Goal: Task Accomplishment & Management: Use online tool/utility

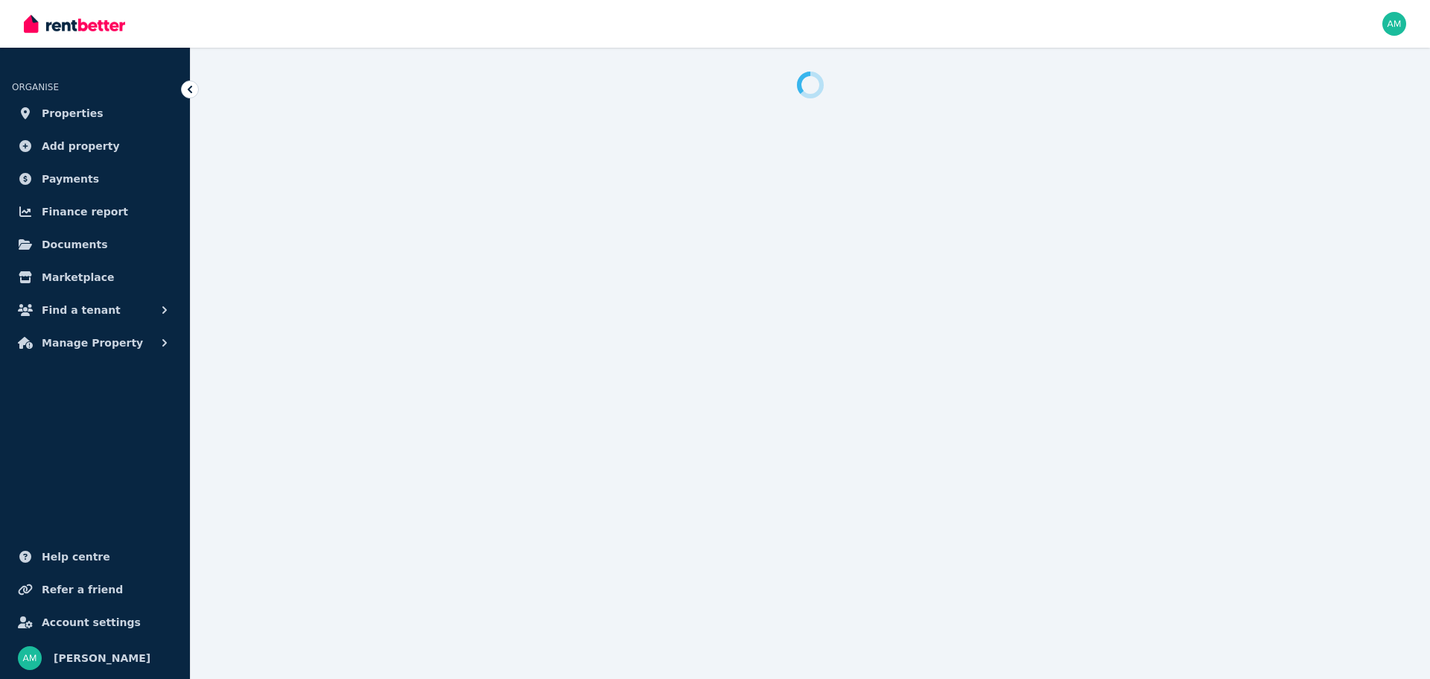
click at [60, 220] on span "Finance report" at bounding box center [85, 212] width 86 height 18
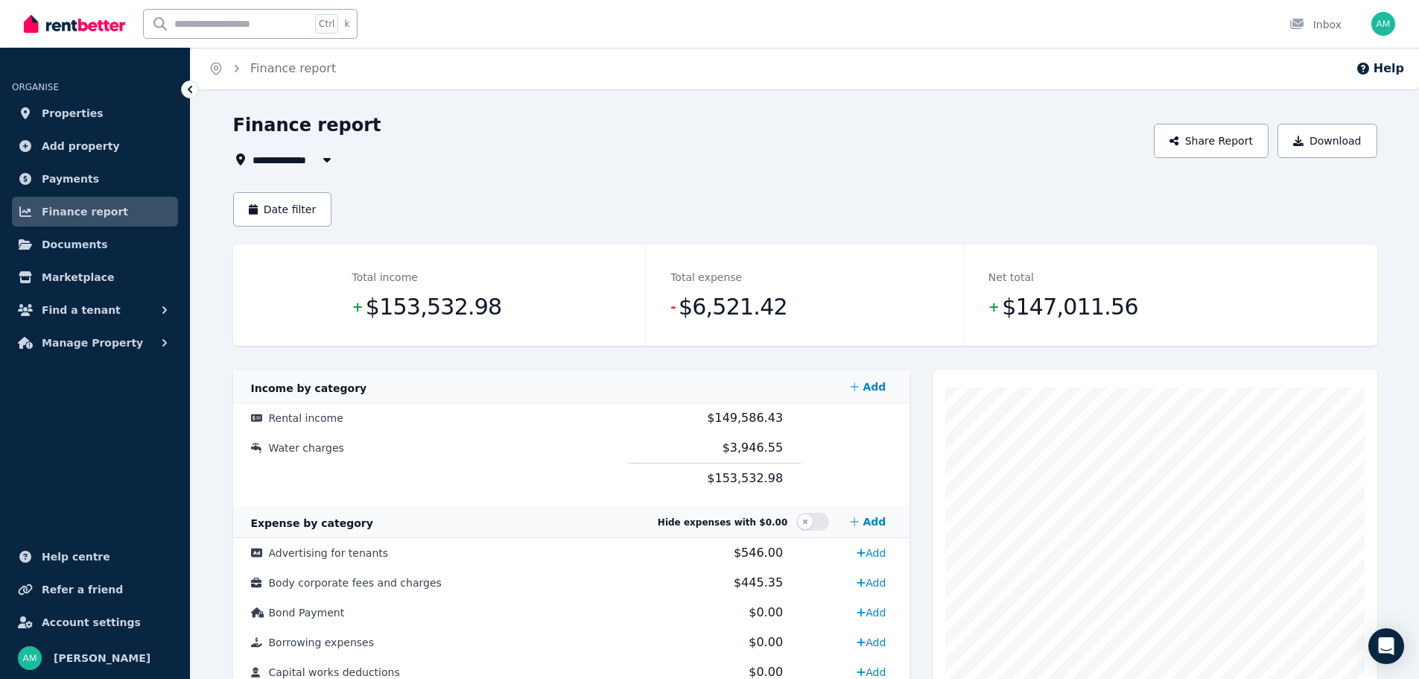
click at [326, 162] on icon "button" at bounding box center [327, 159] width 15 height 12
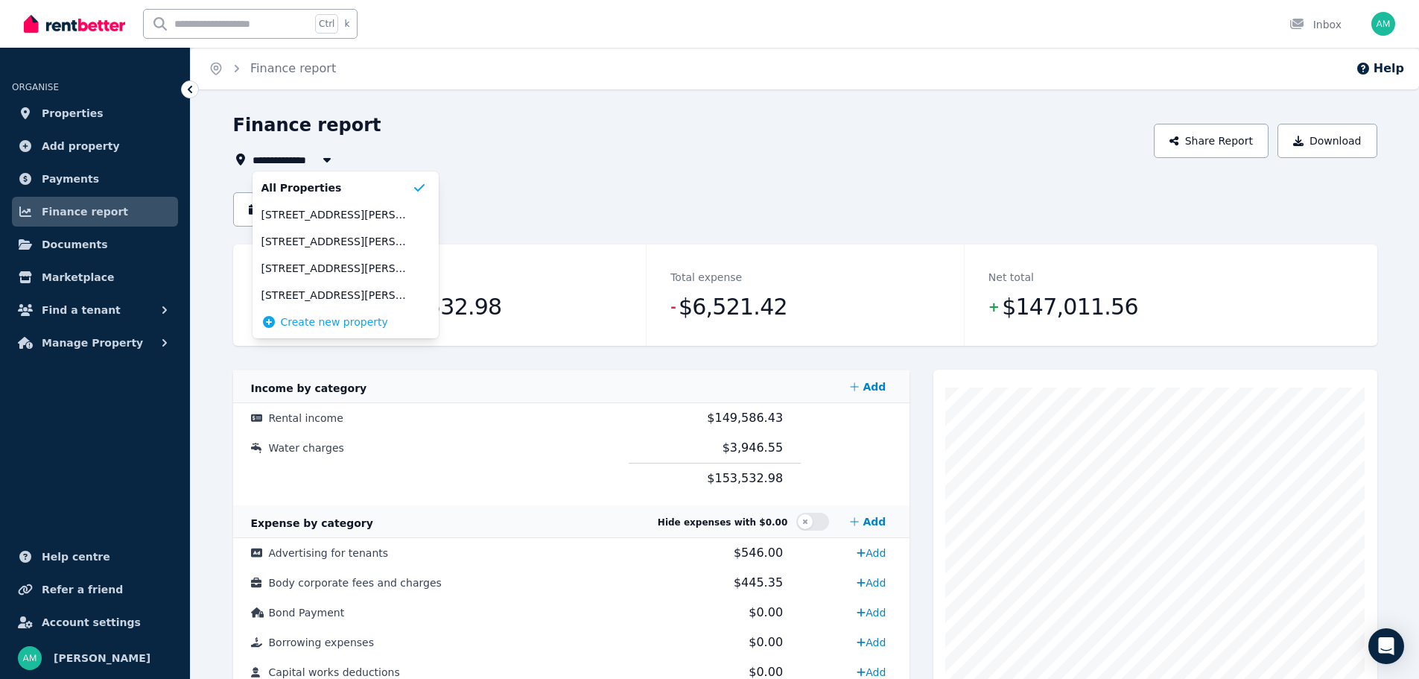
click at [556, 195] on div "Date filter" at bounding box center [805, 209] width 1144 height 34
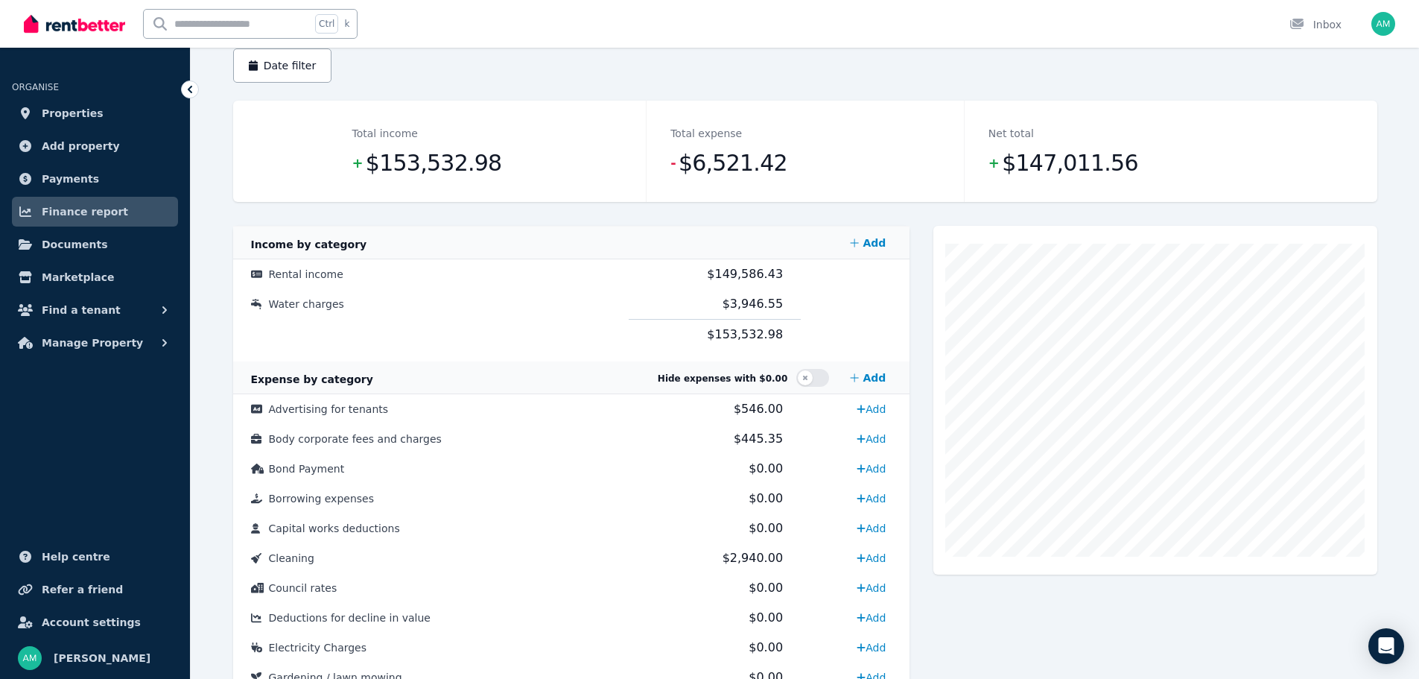
scroll to position [60, 0]
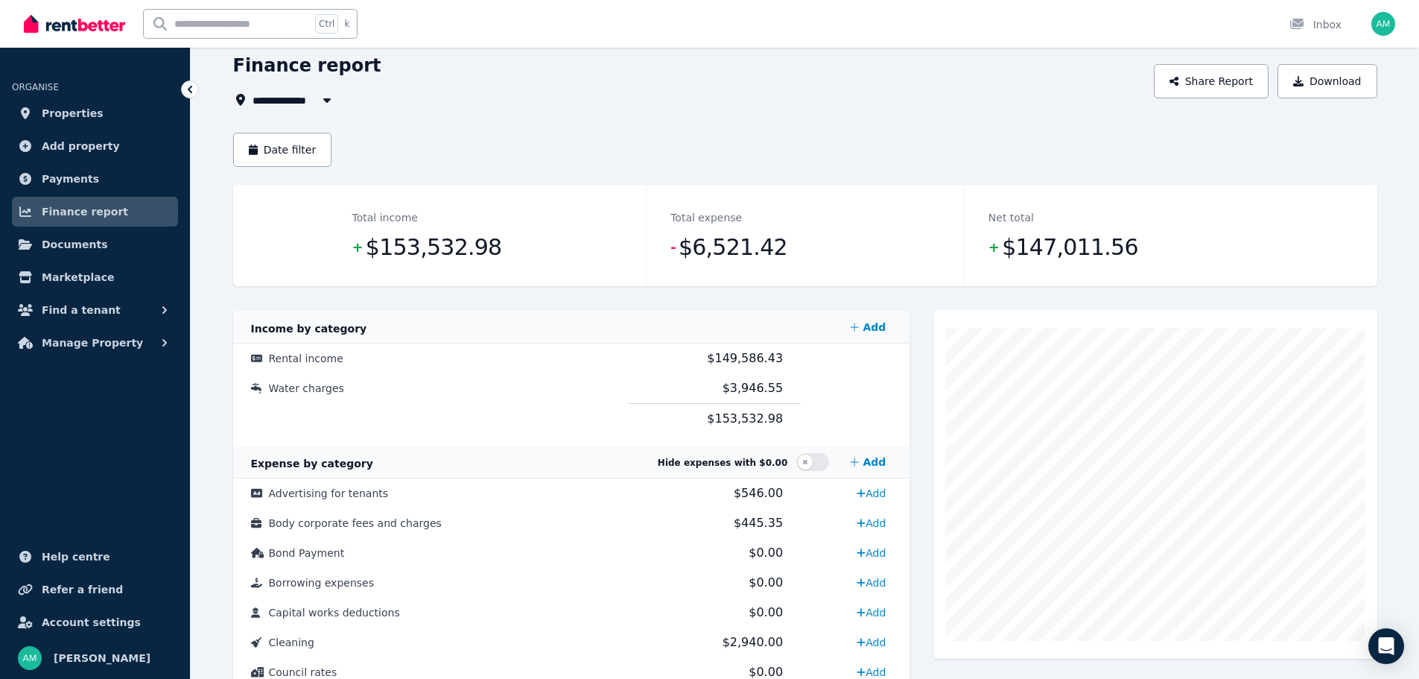
click at [328, 100] on icon "button" at bounding box center [326, 100] width 7 height 4
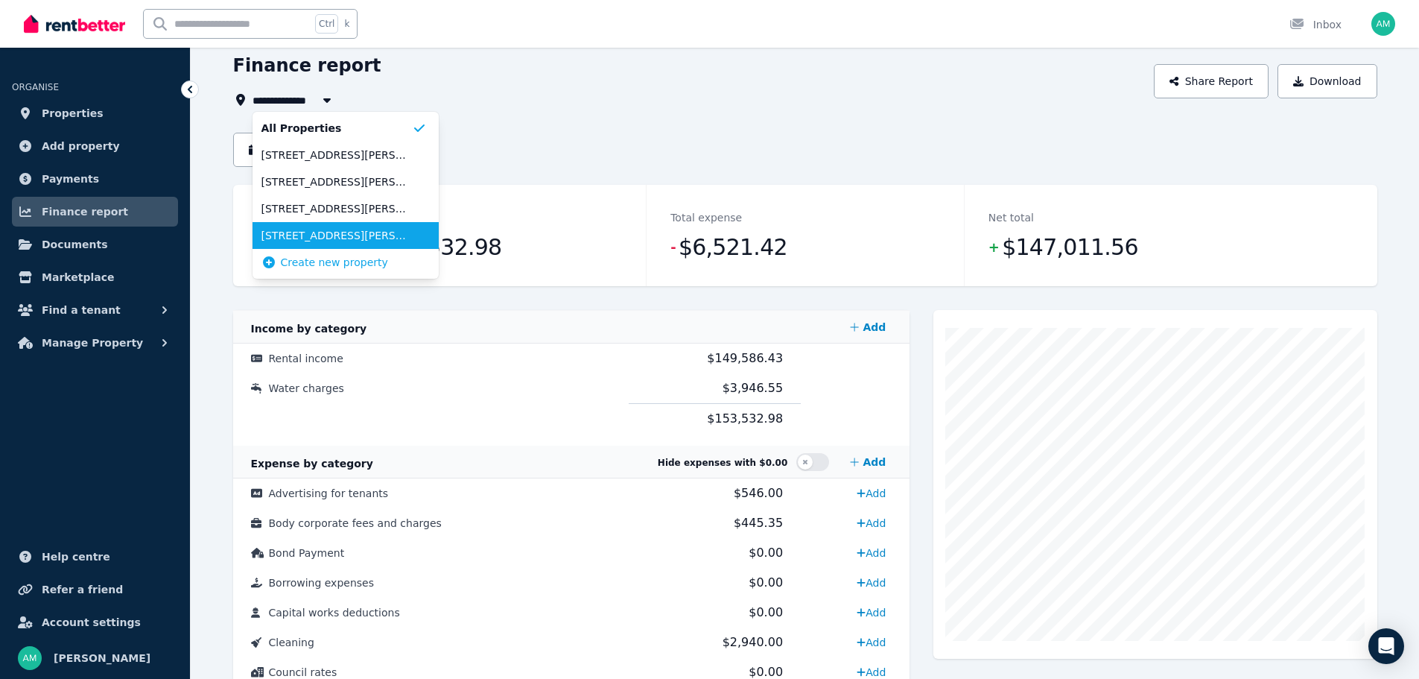
click at [325, 239] on span "[STREET_ADDRESS][PERSON_NAME][PERSON_NAME]" at bounding box center [336, 235] width 150 height 15
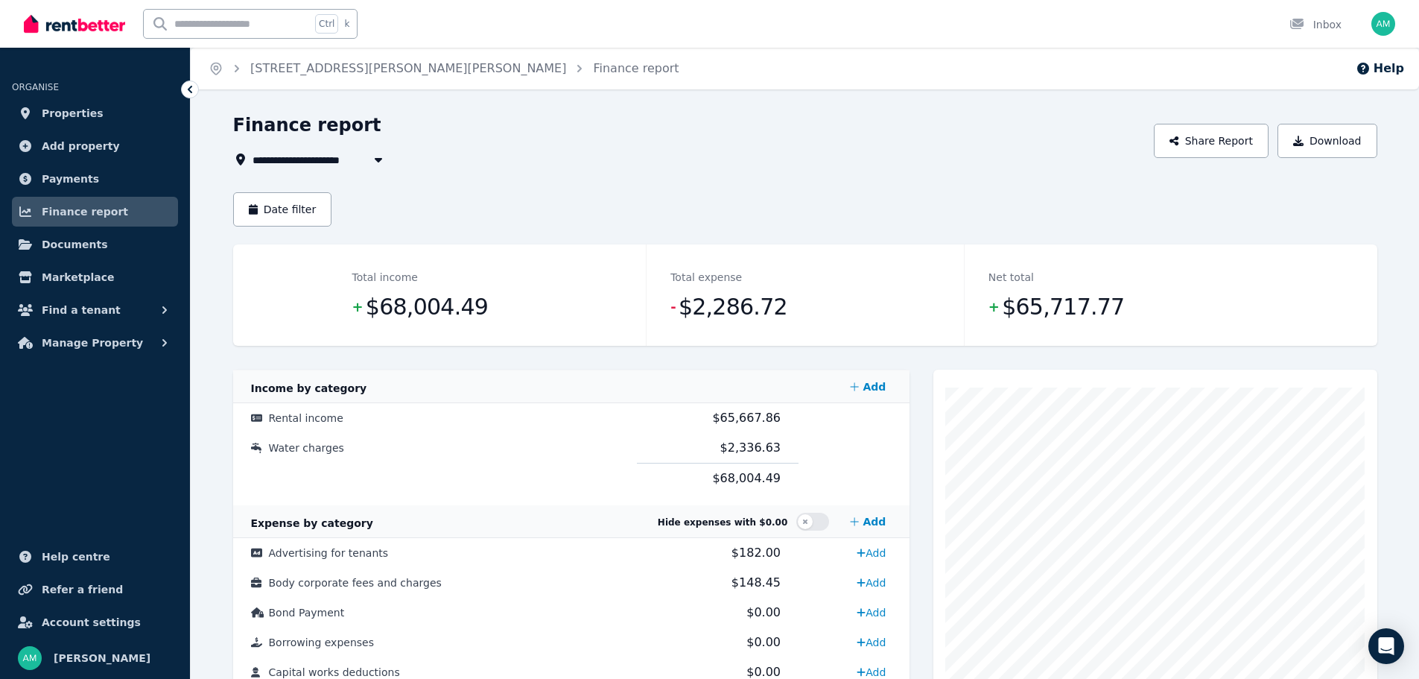
click at [302, 220] on button "Date filter" at bounding box center [282, 209] width 99 height 34
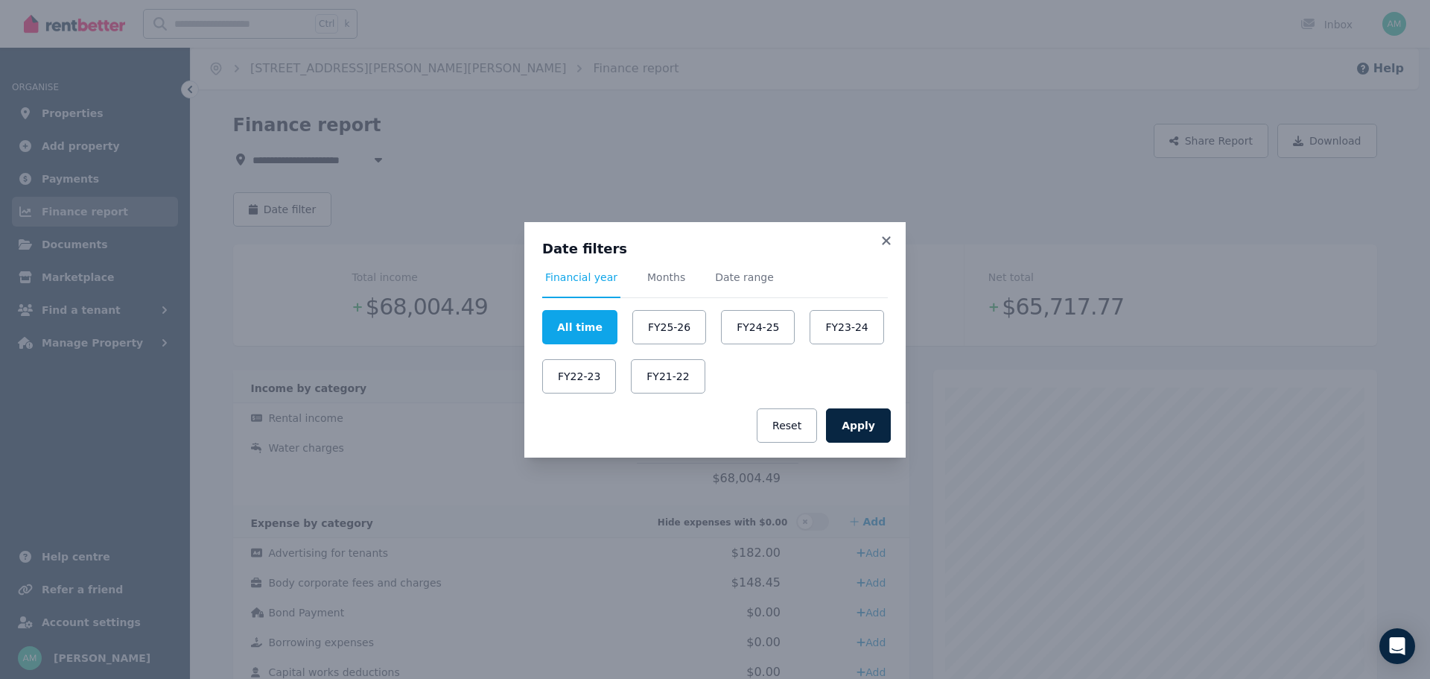
click at [659, 322] on button "FY25-26" at bounding box center [669, 327] width 74 height 34
click at [863, 426] on button "Apply" at bounding box center [858, 425] width 65 height 34
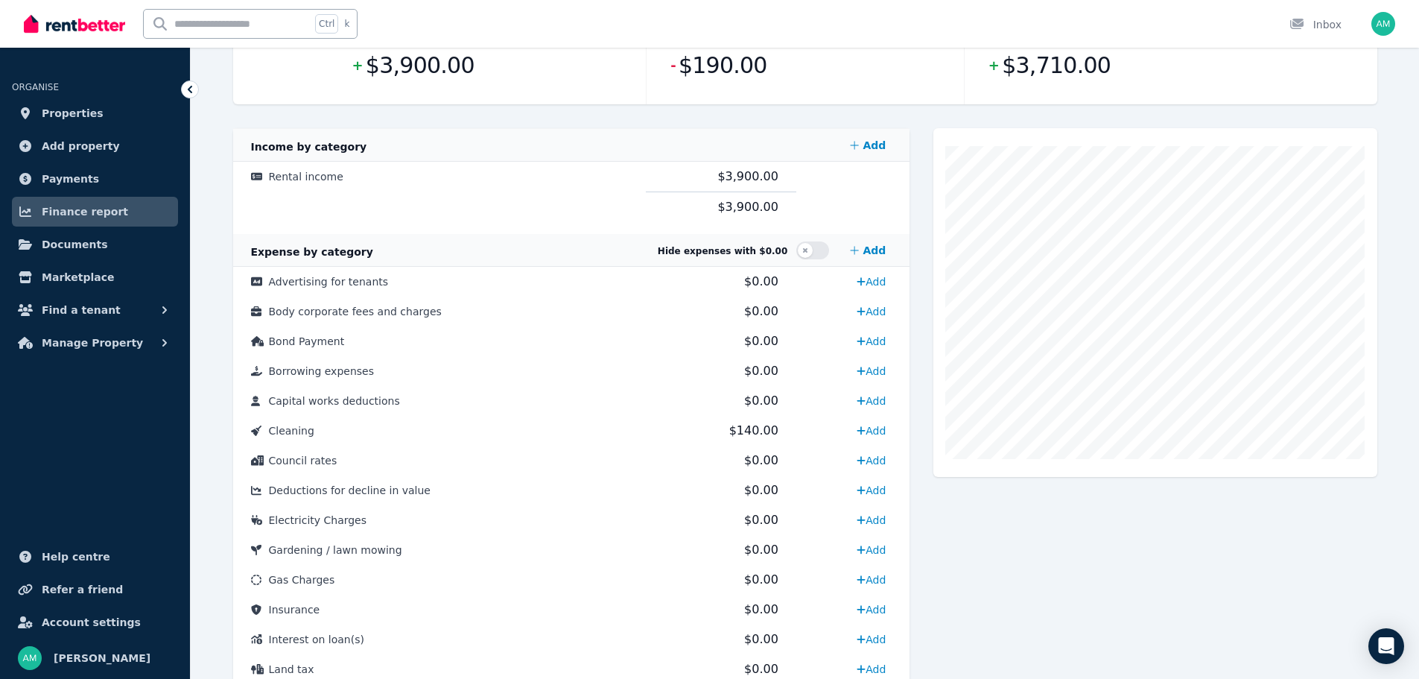
scroll to position [74, 0]
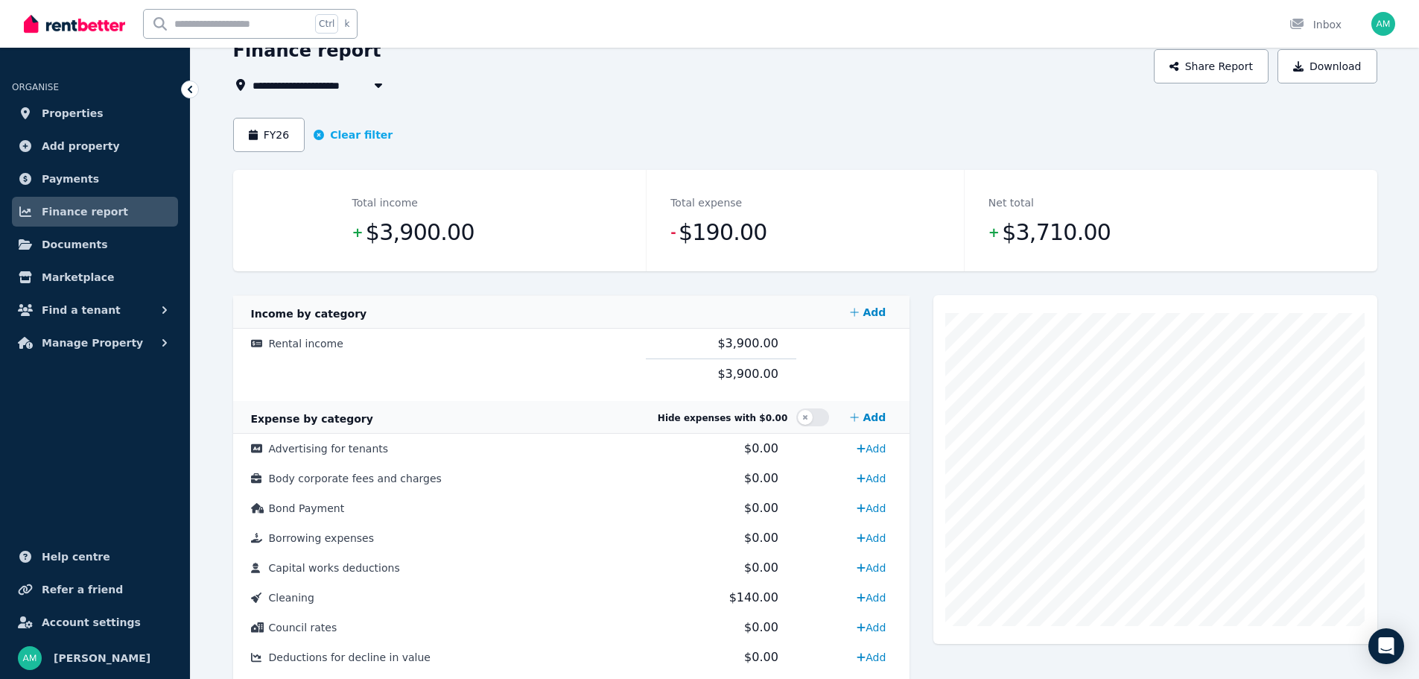
click at [259, 149] on button "FY26" at bounding box center [269, 135] width 72 height 34
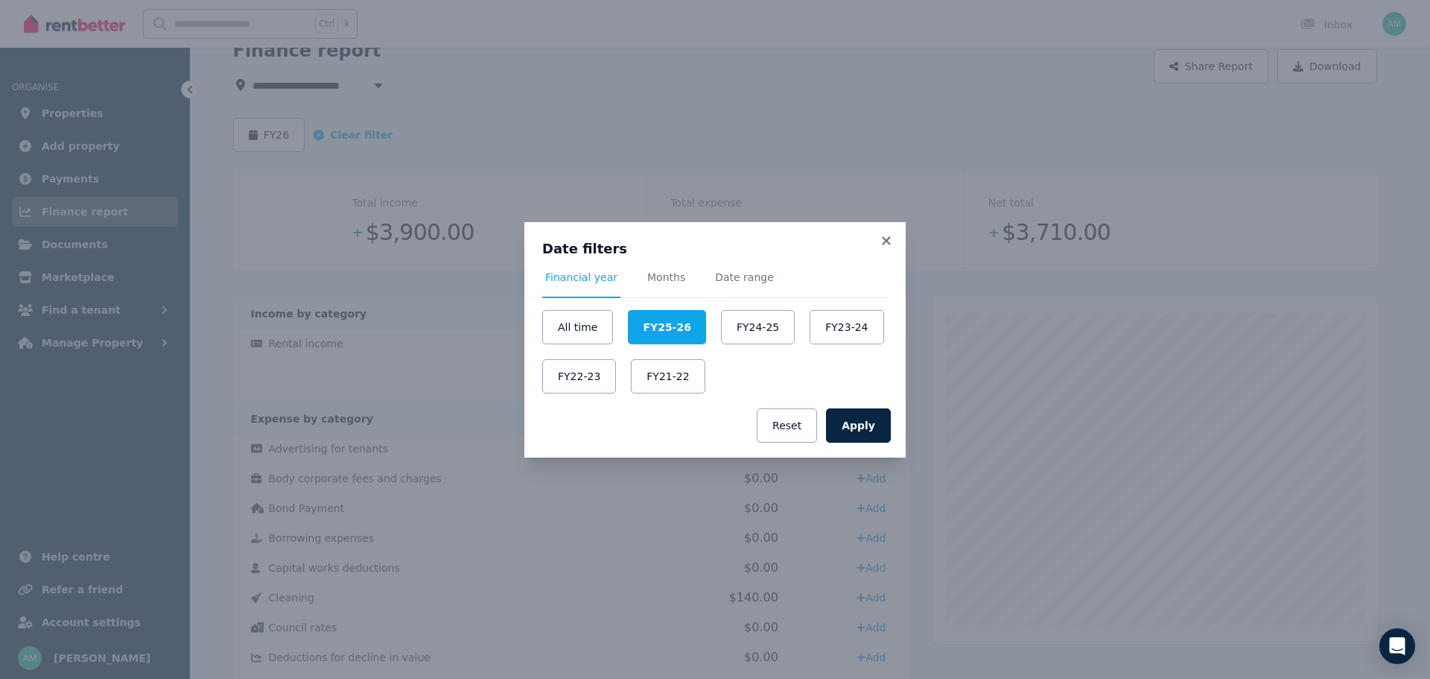
click at [762, 329] on button "FY24-25" at bounding box center [758, 327] width 74 height 34
click at [860, 429] on button "Apply" at bounding box center [858, 425] width 65 height 34
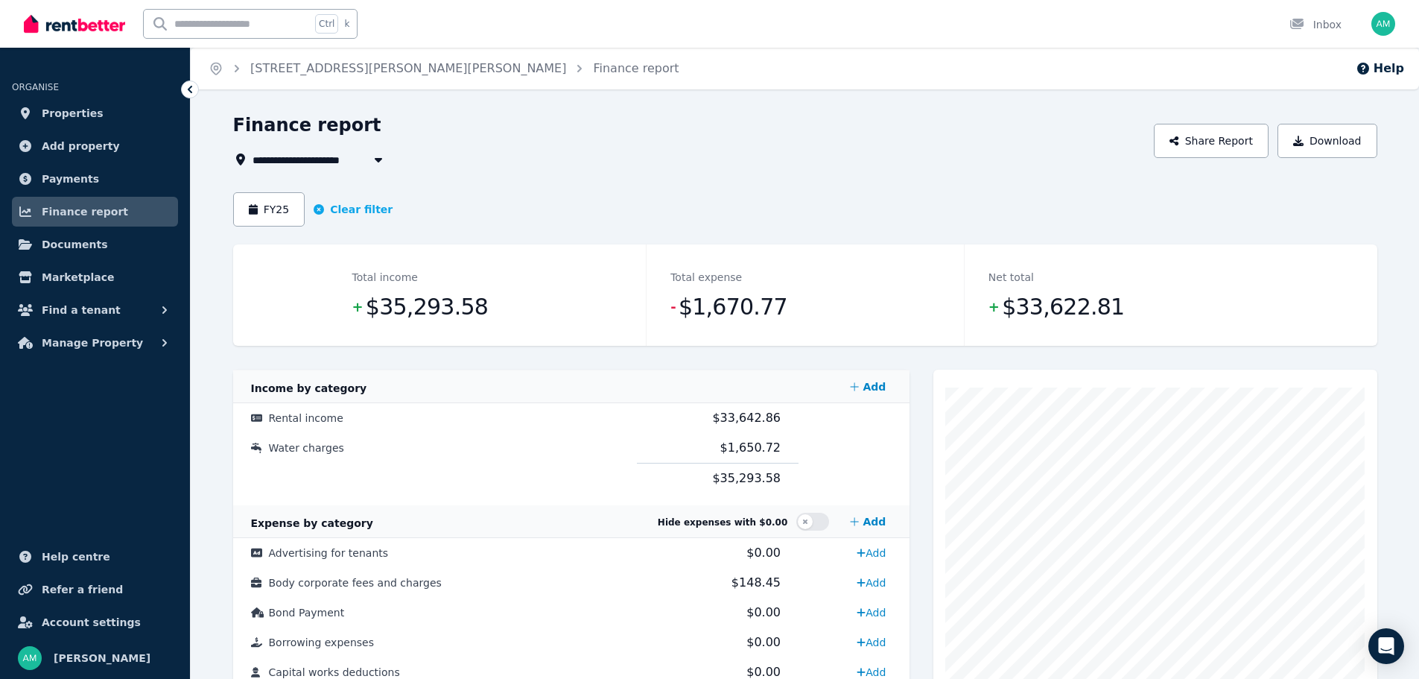
click at [311, 164] on span "[STREET_ADDRESS][PERSON_NAME][PERSON_NAME]" at bounding box center [404, 159] width 303 height 18
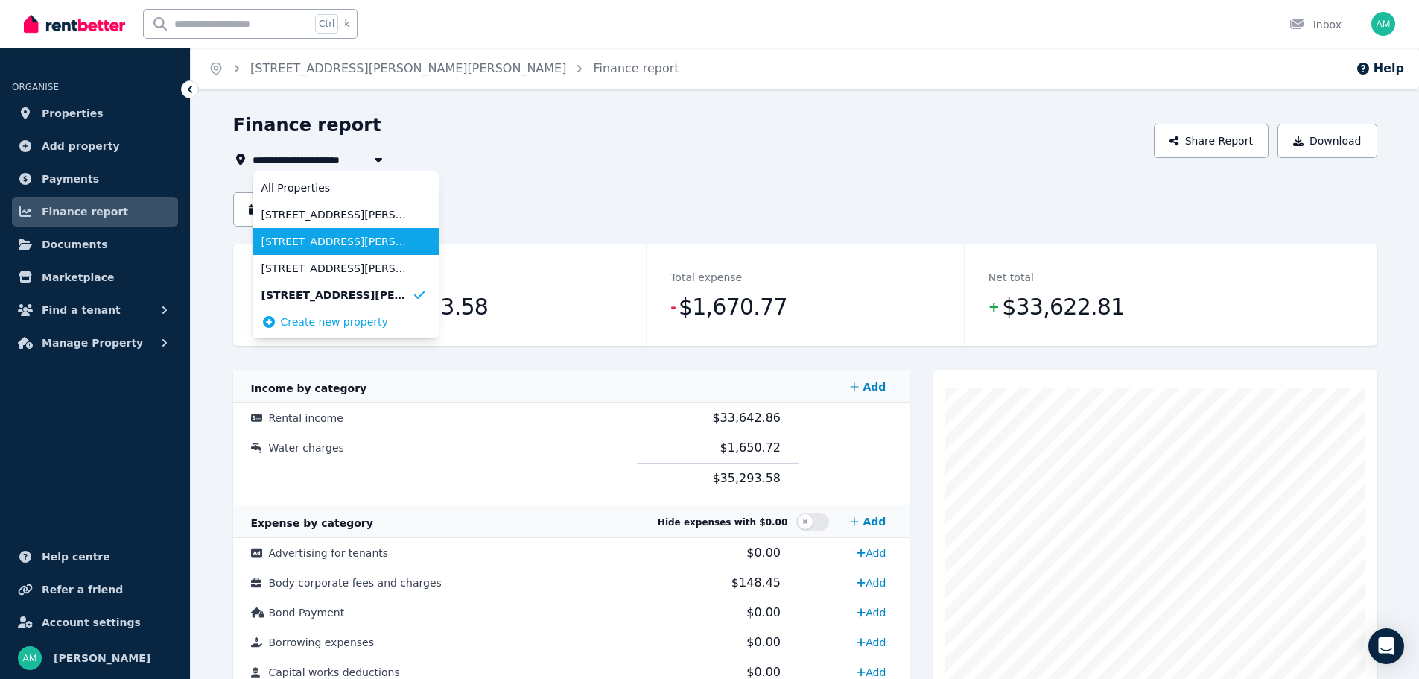
click at [313, 250] on li "[STREET_ADDRESS][PERSON_NAME]" at bounding box center [346, 241] width 186 height 27
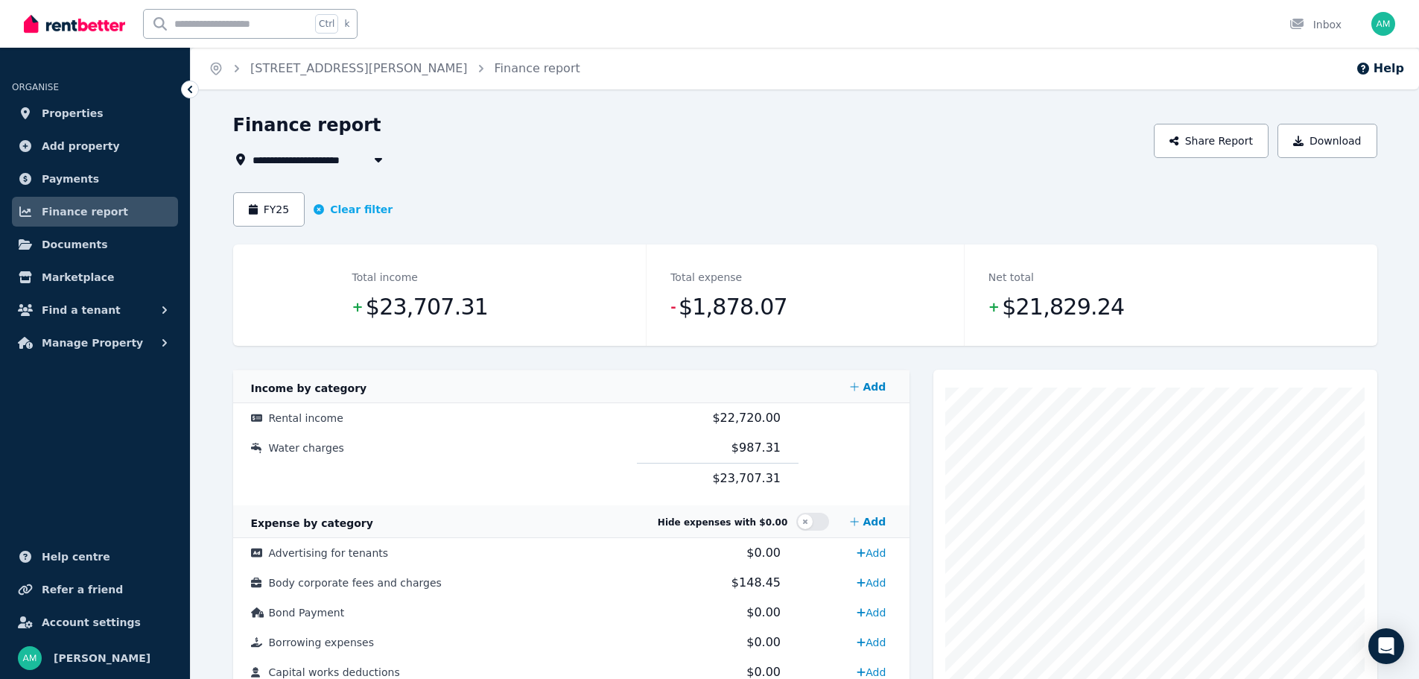
drag, startPoint x: 322, startPoint y: 167, endPoint x: 331, endPoint y: 162, distance: 10.0
click at [322, 166] on span "[STREET_ADDRESS][PERSON_NAME]" at bounding box center [361, 159] width 217 height 18
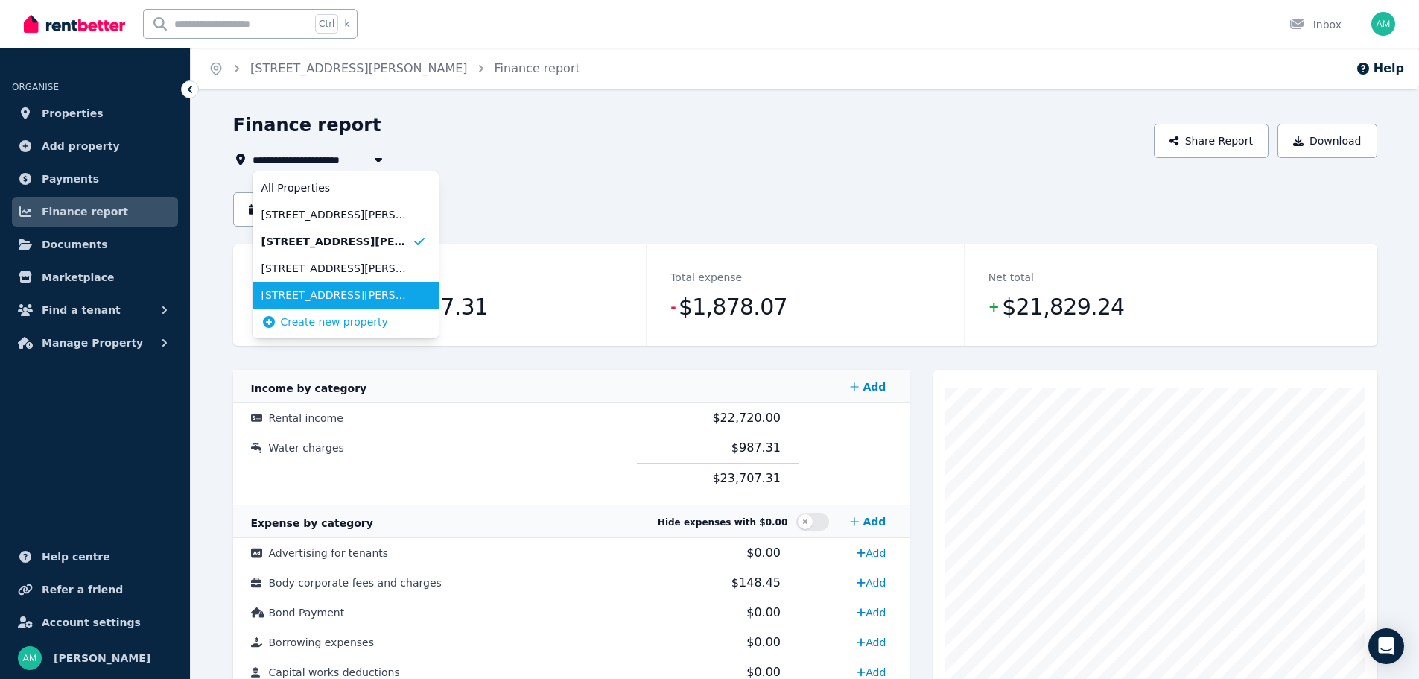
click at [296, 284] on li "[STREET_ADDRESS][PERSON_NAME][PERSON_NAME]" at bounding box center [346, 295] width 186 height 27
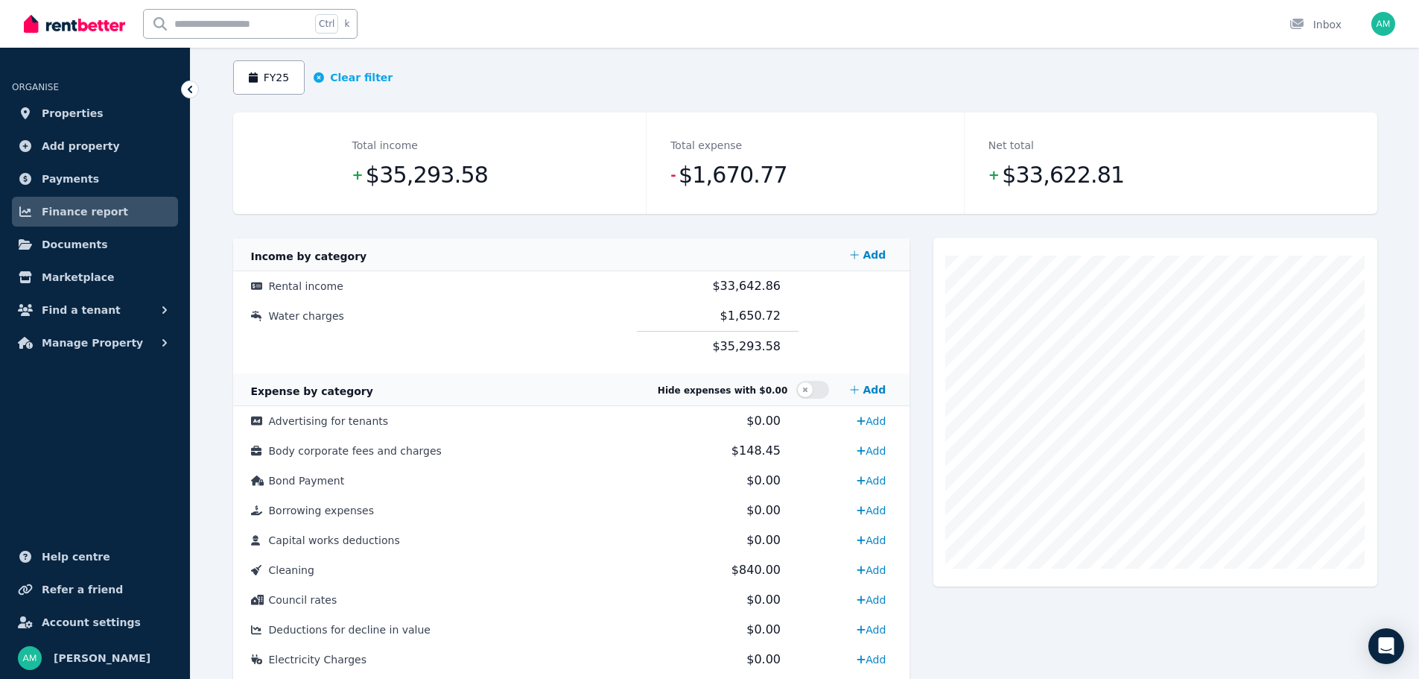
scroll to position [60, 0]
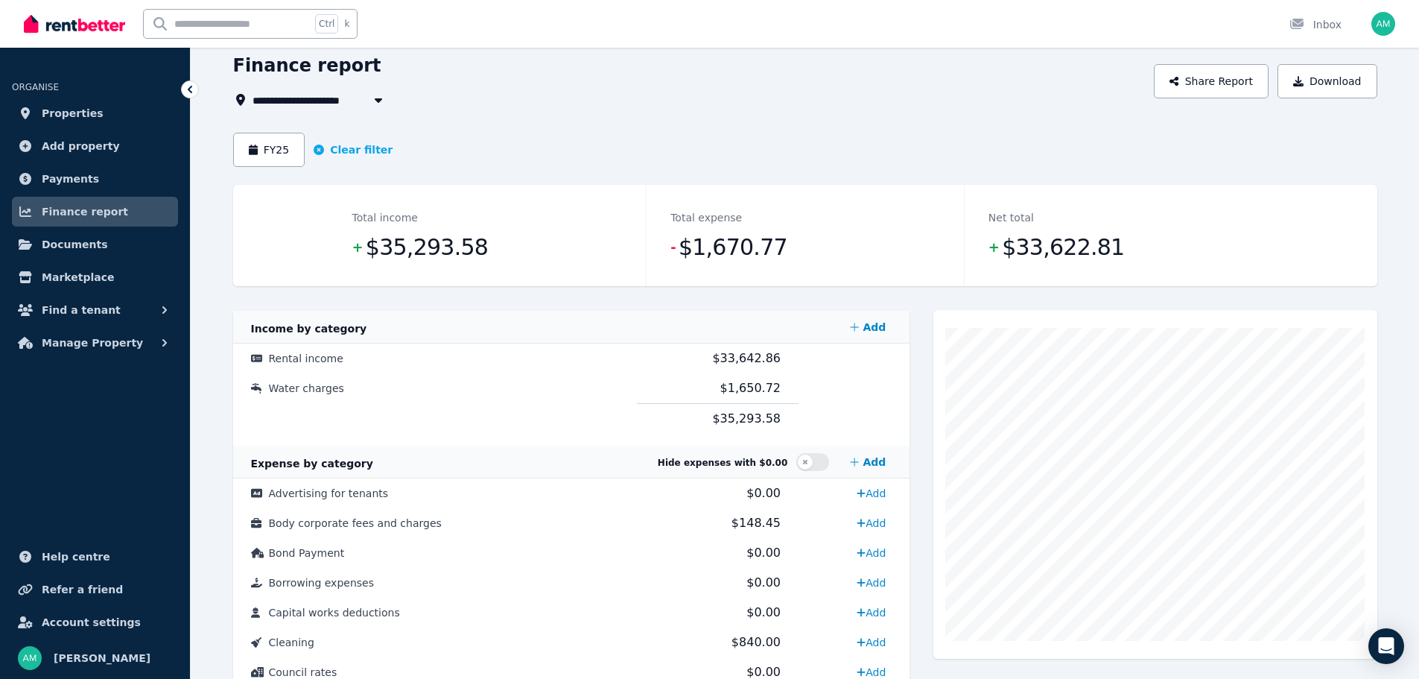
click at [317, 107] on span "[STREET_ADDRESS][PERSON_NAME][PERSON_NAME]" at bounding box center [404, 100] width 303 height 18
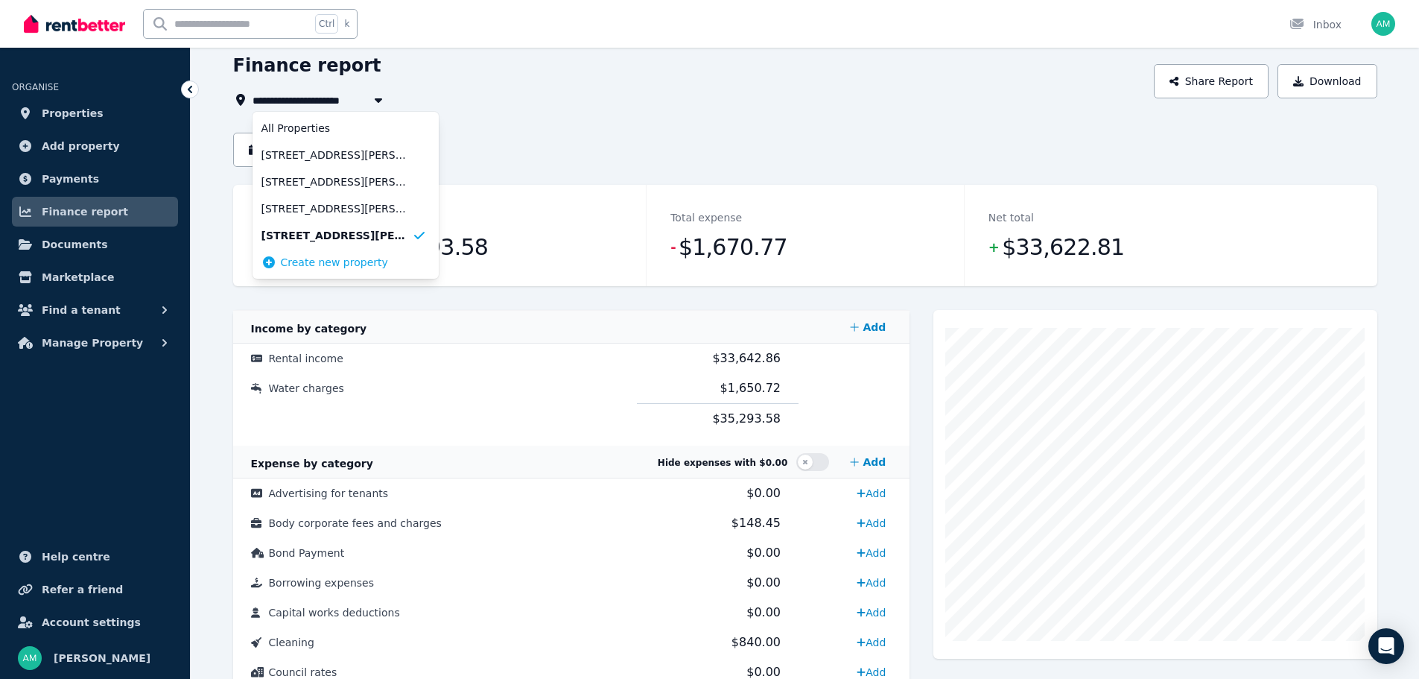
click at [302, 206] on span "[STREET_ADDRESS][PERSON_NAME]" at bounding box center [336, 208] width 150 height 15
type input "**********"
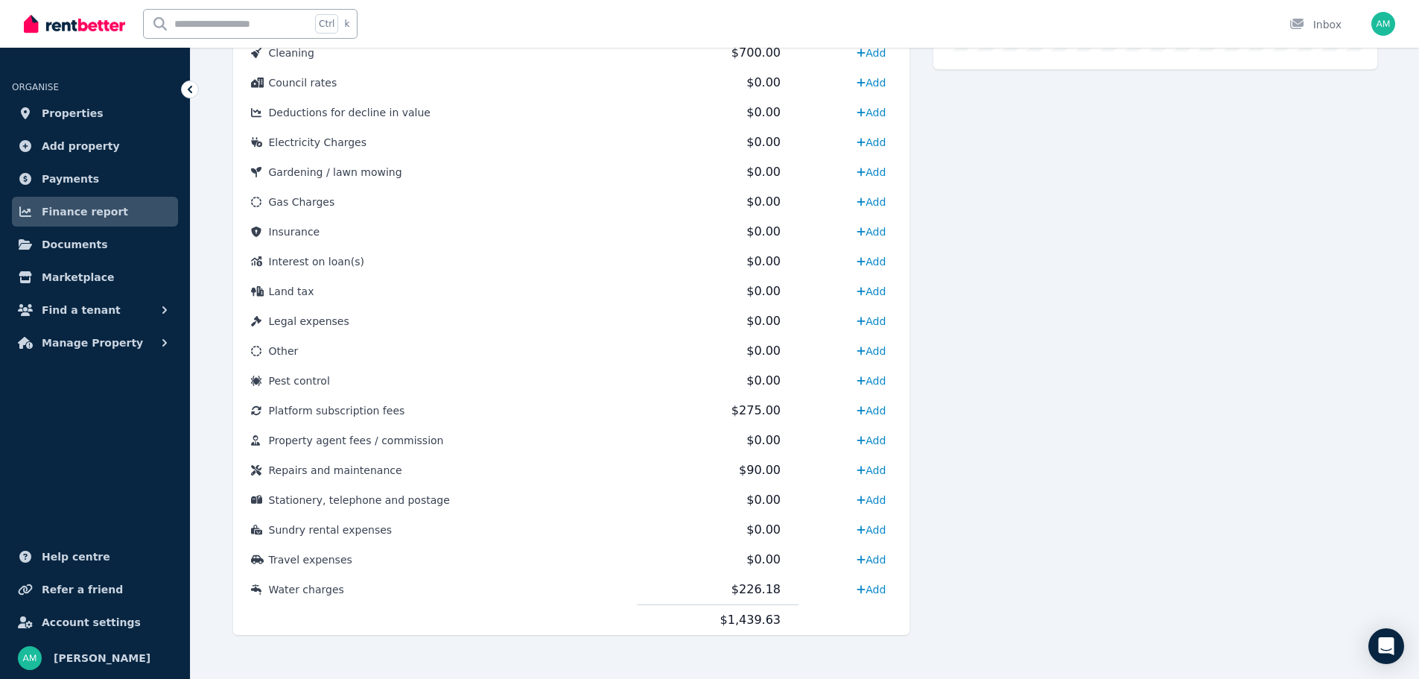
scroll to position [655, 0]
